Goal: Find specific page/section: Find specific page/section

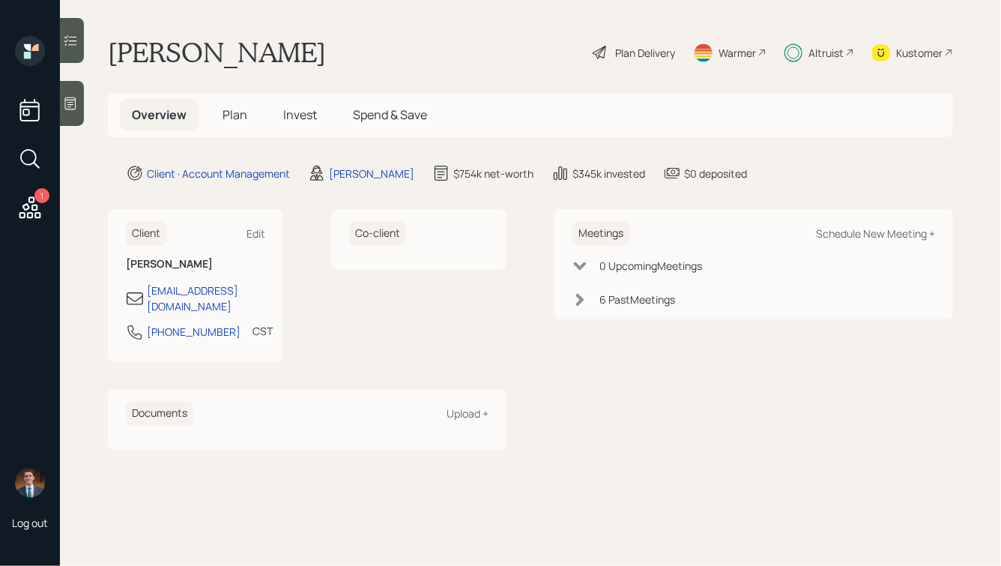
click at [265, 57] on h1 "[PERSON_NAME]" at bounding box center [217, 52] width 218 height 33
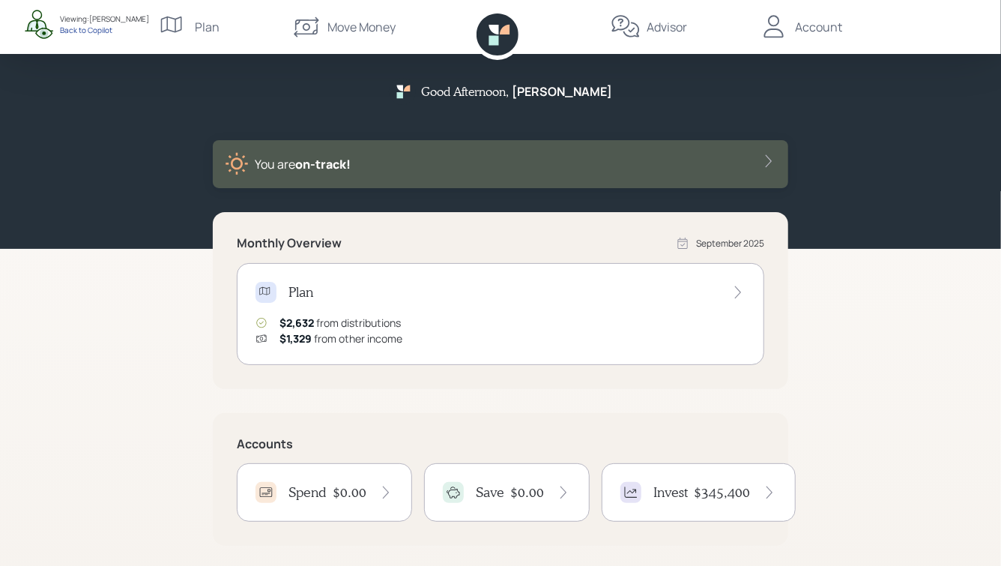
click at [86, 32] on div "Back to Copilot" at bounding box center [104, 30] width 89 height 10
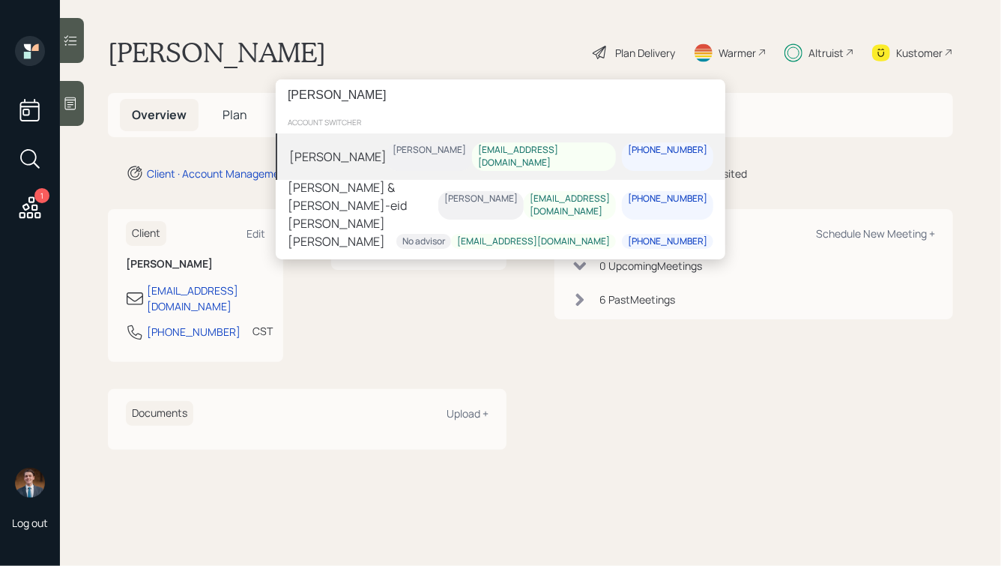
type input "alldred"
click at [373, 153] on div "Dyanne Alldredge" at bounding box center [337, 156] width 97 height 18
